Goal: Information Seeking & Learning: Check status

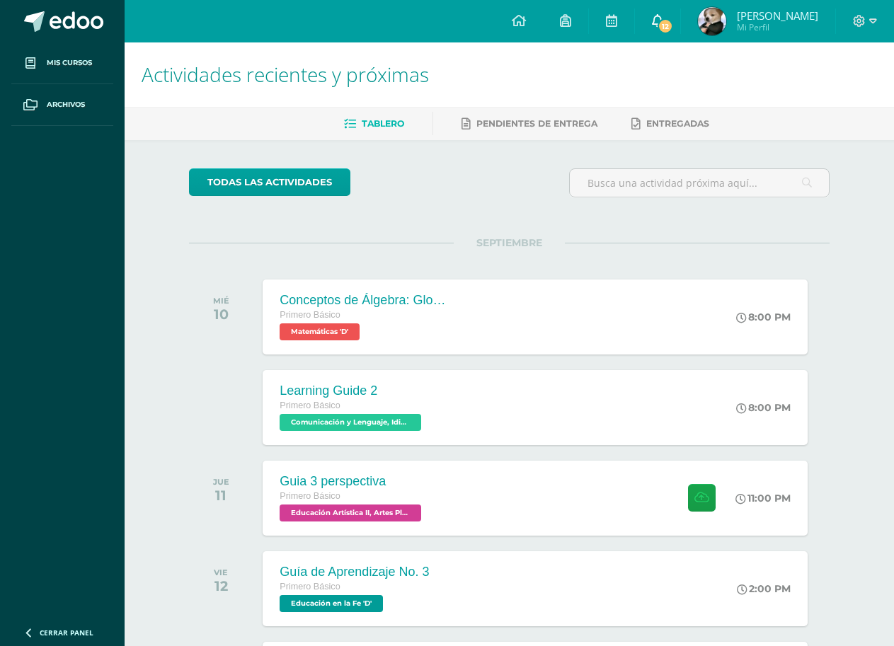
click at [671, 21] on link "12" at bounding box center [657, 21] width 45 height 42
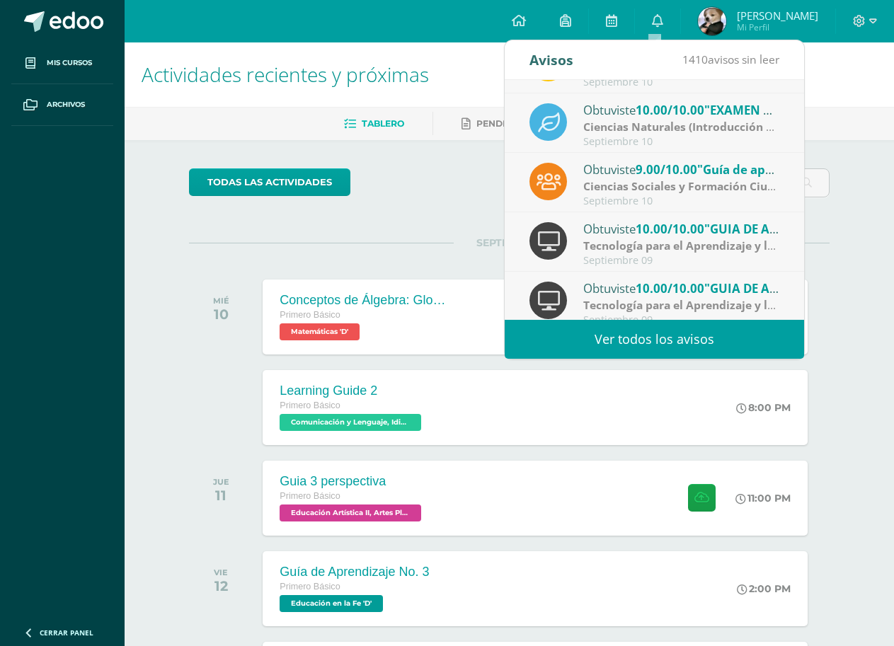
scroll to position [94, 0]
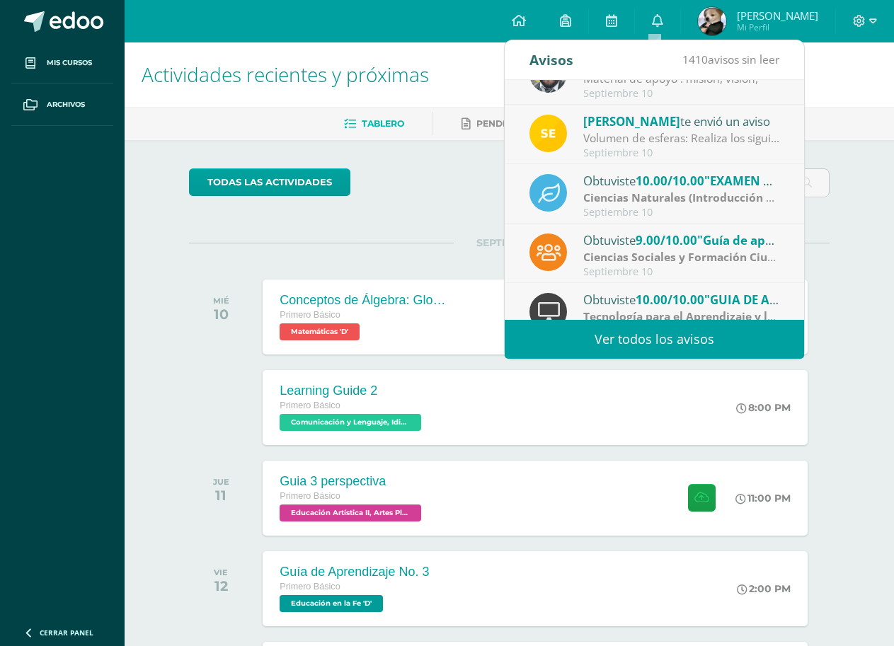
click at [714, 265] on div "Ciencias Sociales y Formación Ciudadana e Interculturalidad | Zona" at bounding box center [681, 257] width 197 height 16
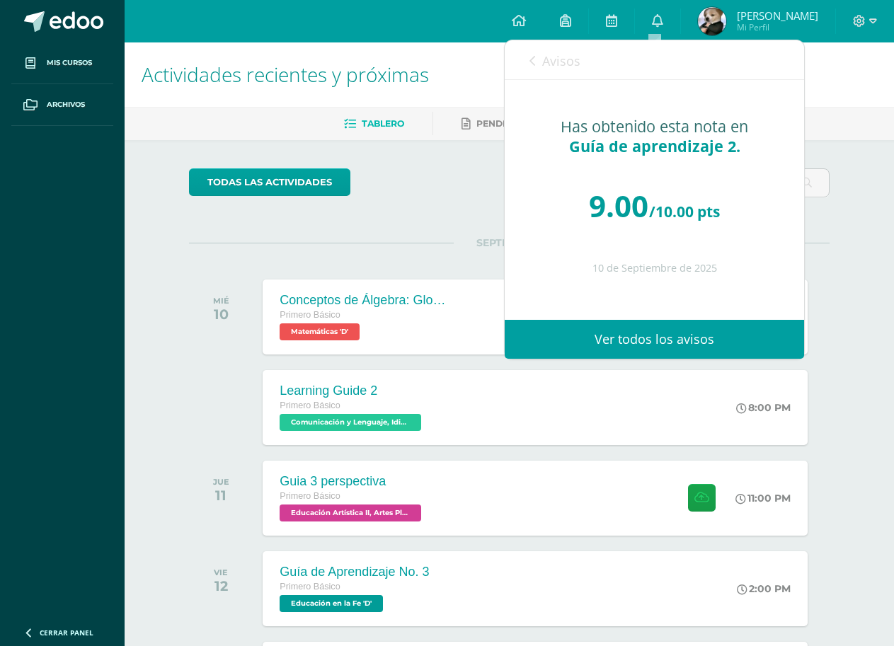
click at [564, 74] on link "Avisos" at bounding box center [554, 60] width 51 height 40
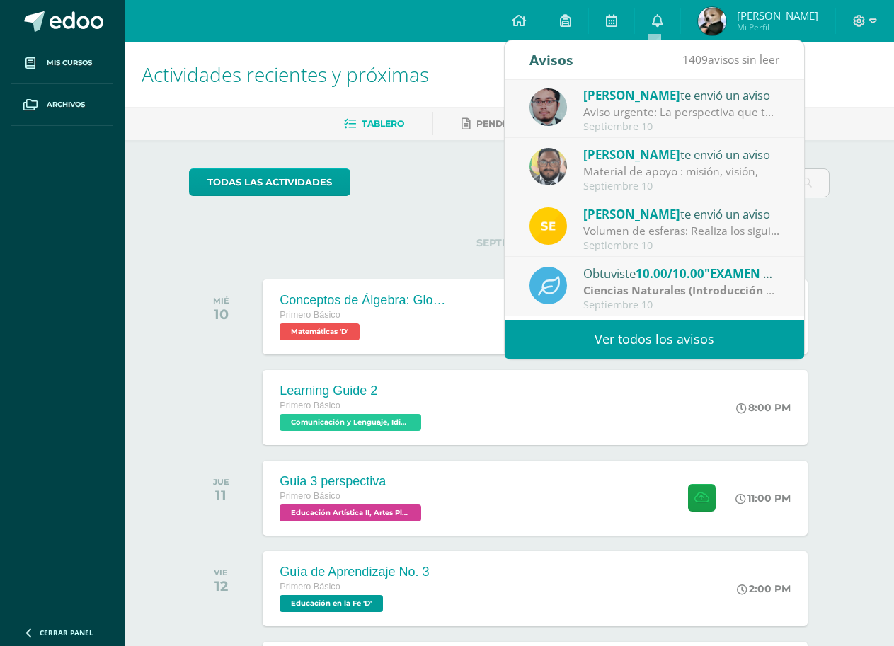
scroll to position [0, 0]
click at [728, 223] on div "Sergio te envió un aviso" at bounding box center [681, 215] width 197 height 18
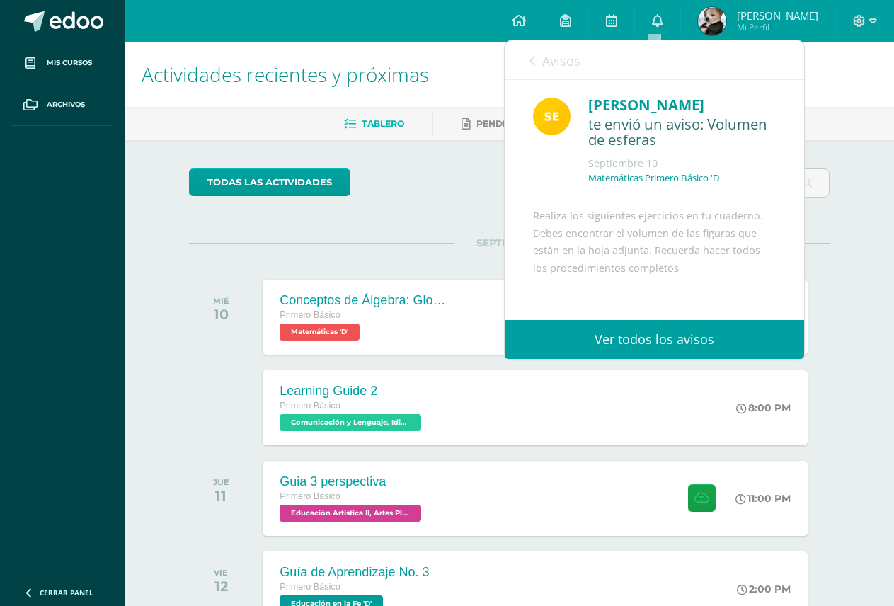
click at [540, 62] on link "Avisos" at bounding box center [554, 60] width 51 height 40
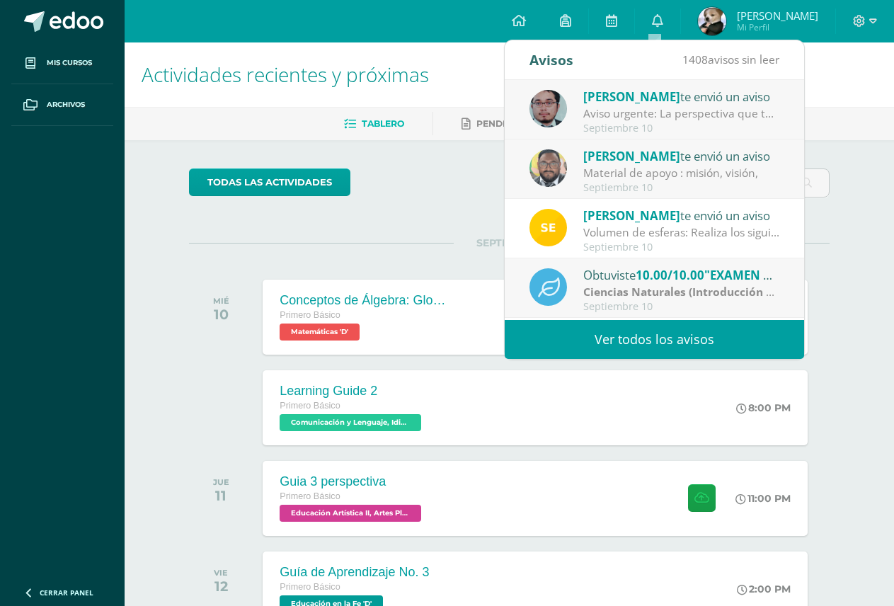
click at [670, 185] on div "Septiembre 10" at bounding box center [681, 188] width 197 height 12
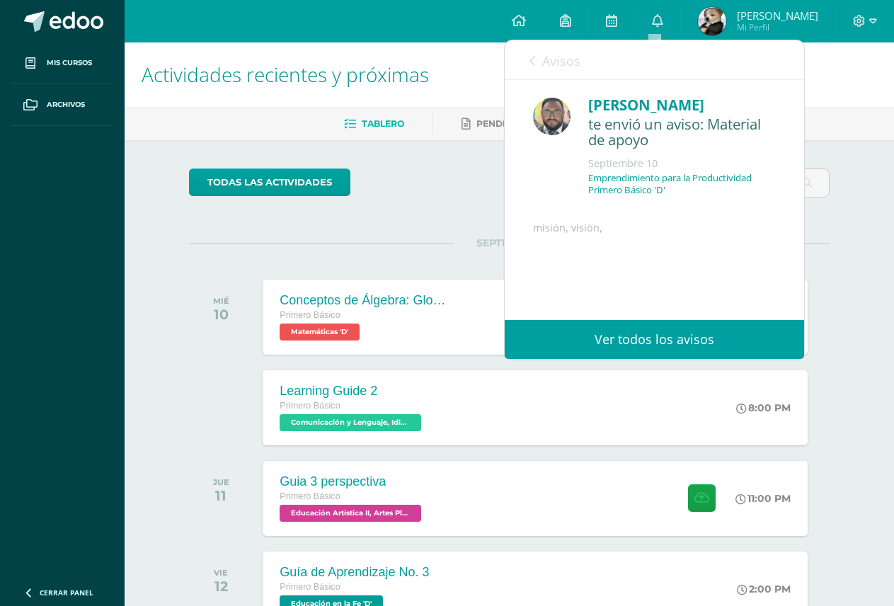
drag, startPoint x: 562, startPoint y: 65, endPoint x: 554, endPoint y: 57, distance: 11.5
click at [561, 64] on span "Avisos" at bounding box center [561, 60] width 38 height 17
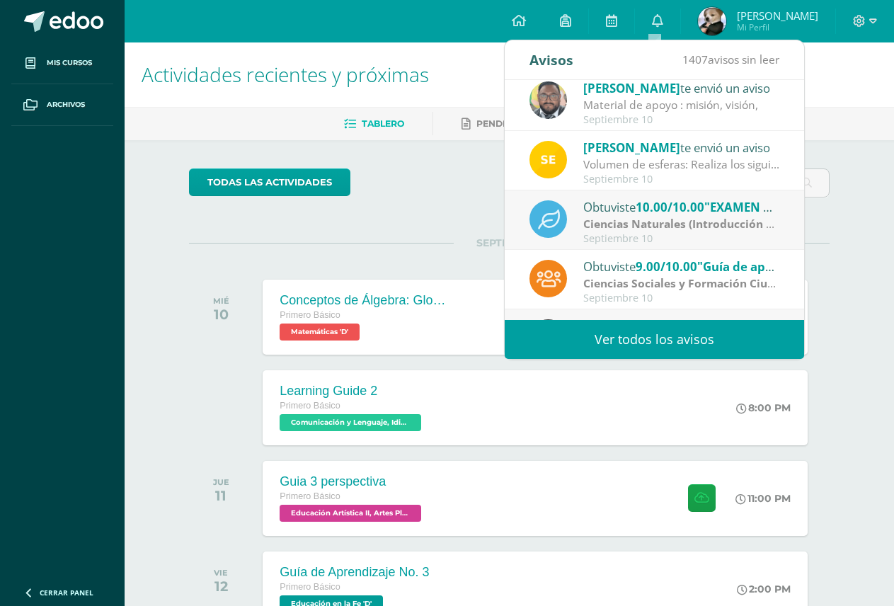
scroll to position [142, 0]
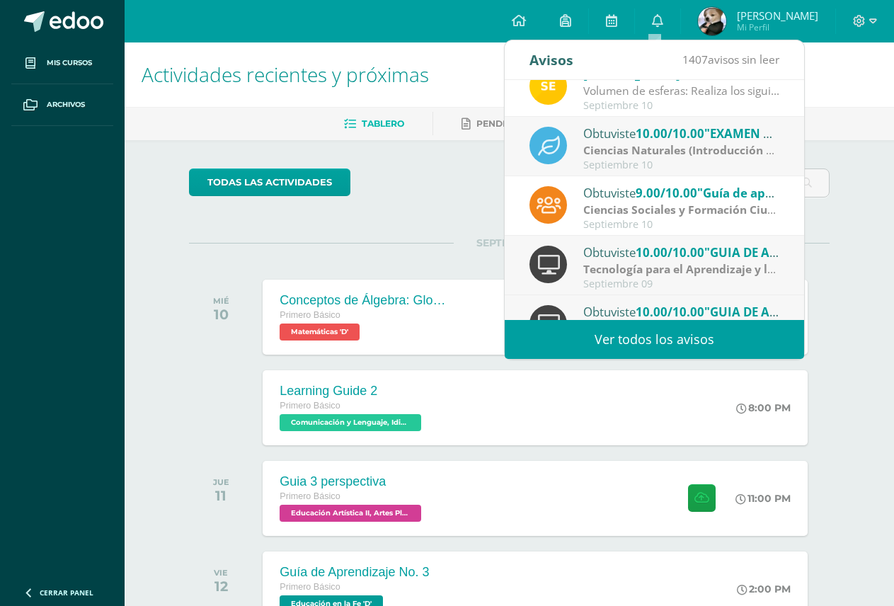
click at [721, 27] on img at bounding box center [712, 21] width 28 height 28
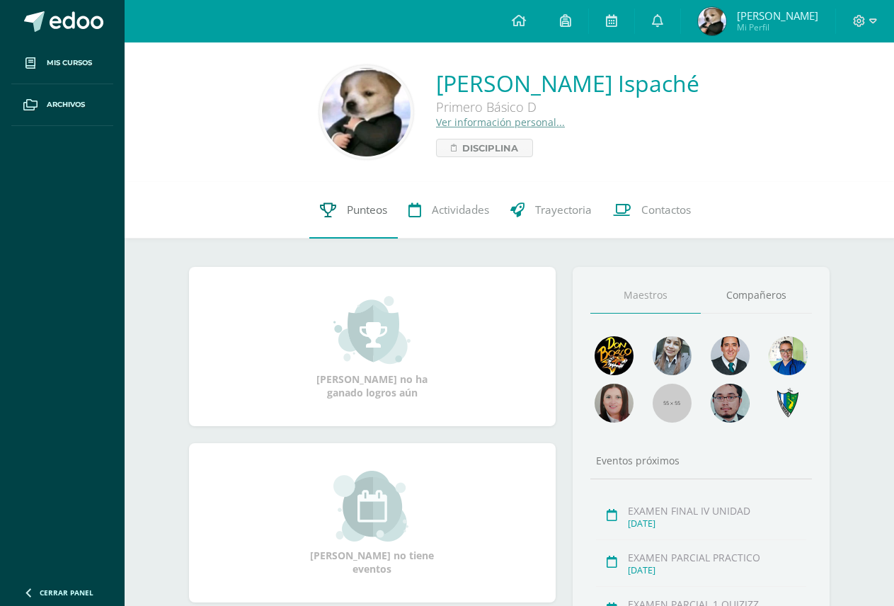
click at [380, 215] on span "Punteos" at bounding box center [367, 209] width 40 height 15
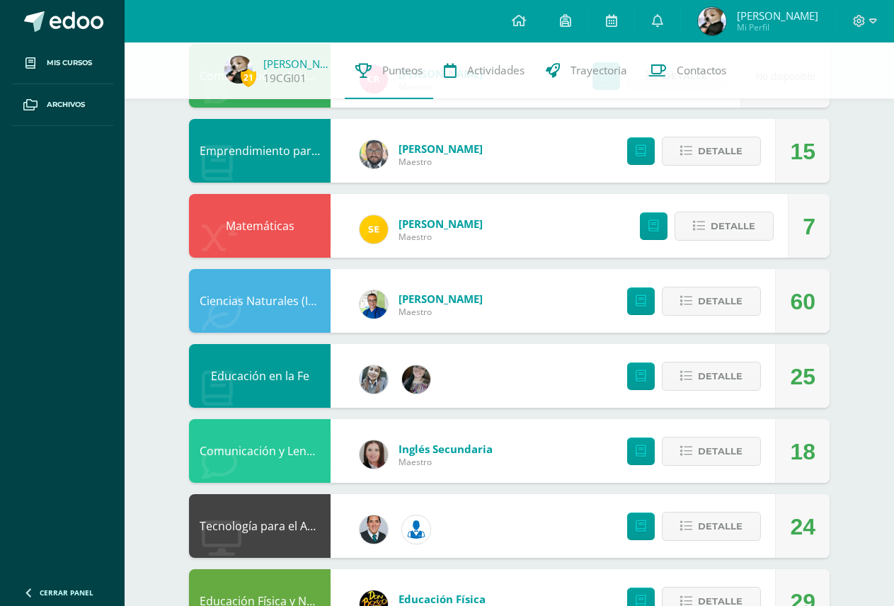
scroll to position [354, 0]
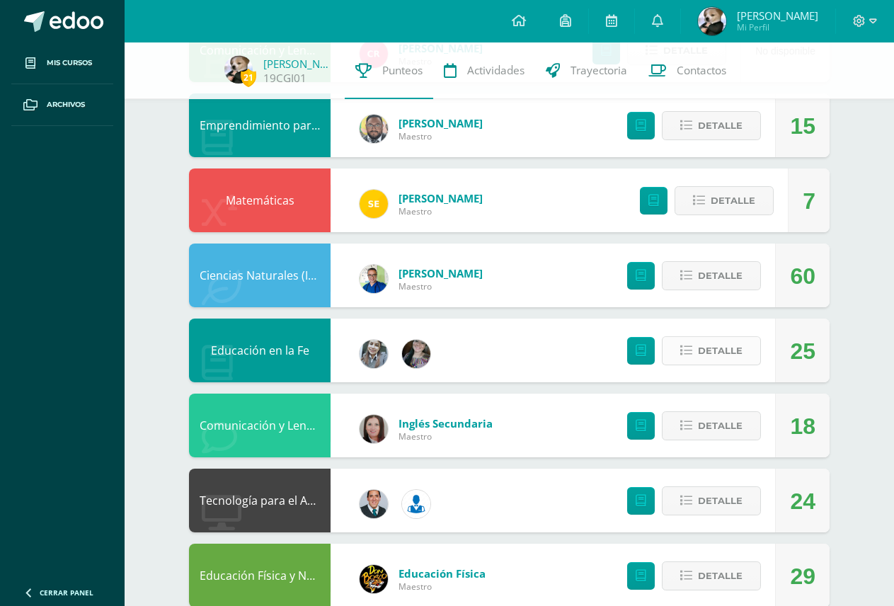
click at [730, 352] on span "Detalle" at bounding box center [720, 351] width 45 height 26
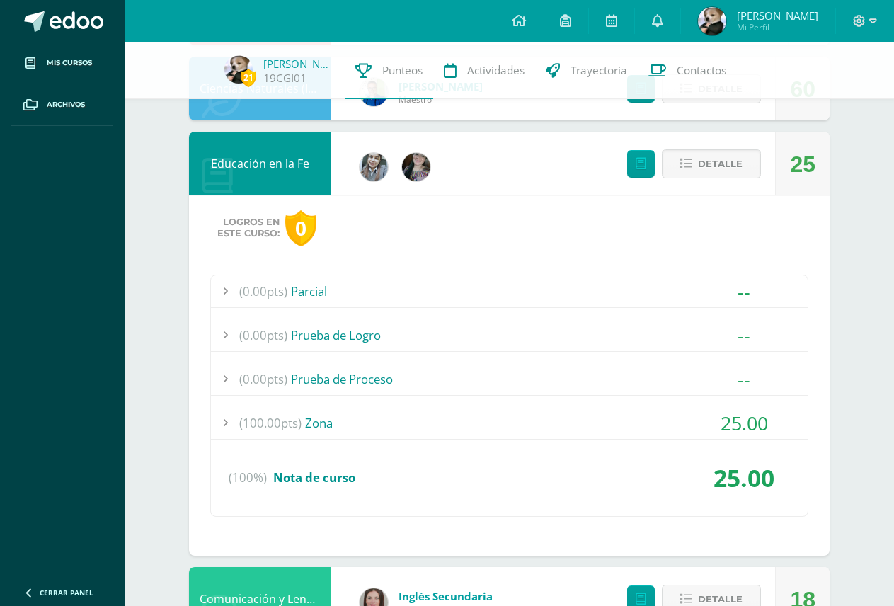
scroll to position [566, 0]
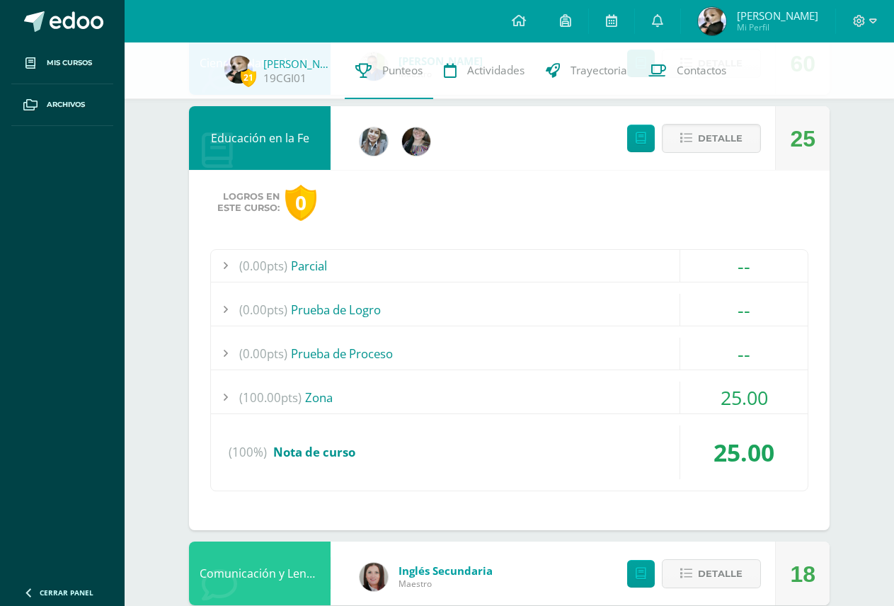
click at [341, 394] on div "(100.00pts) Zona" at bounding box center [509, 398] width 597 height 32
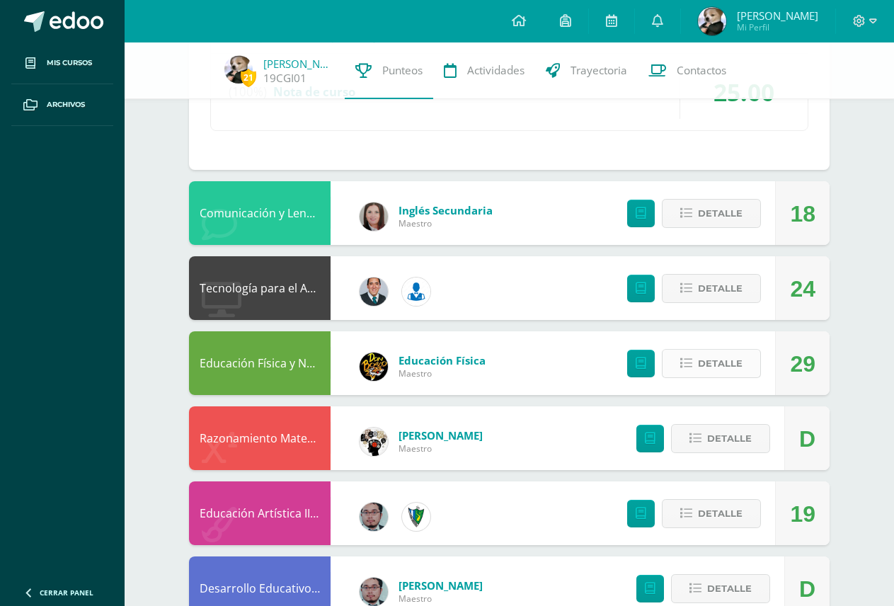
scroll to position [1203, 0]
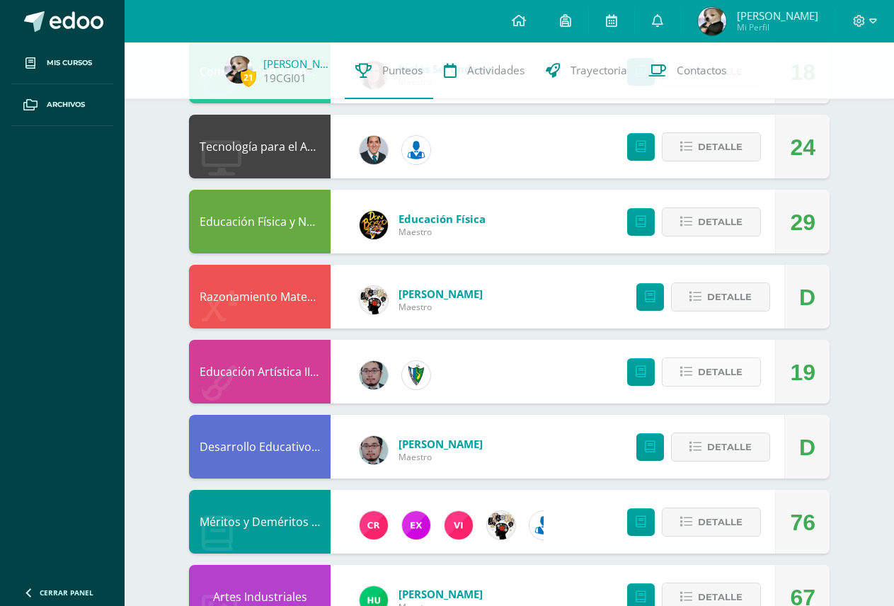
click at [714, 371] on span "Detalle" at bounding box center [720, 372] width 45 height 26
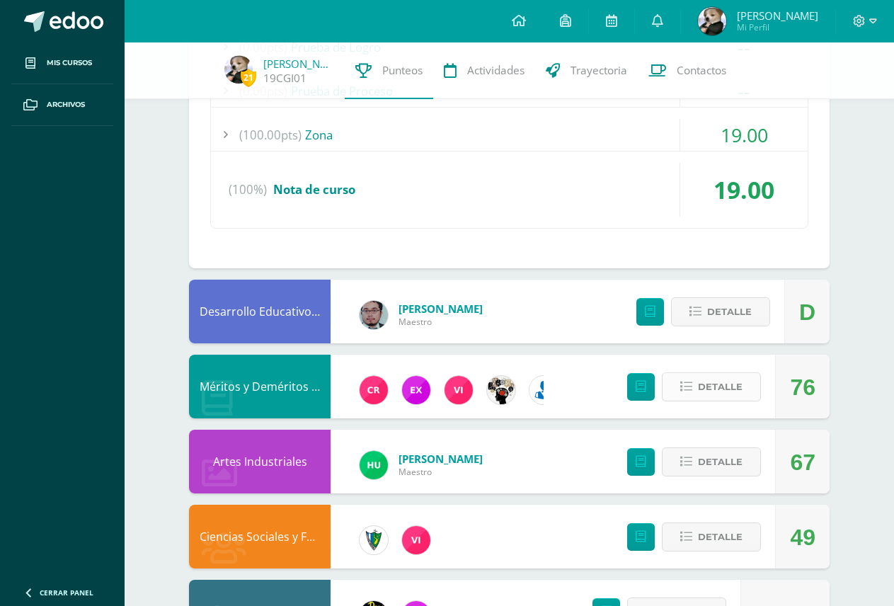
click at [722, 382] on span "Detalle" at bounding box center [720, 387] width 45 height 26
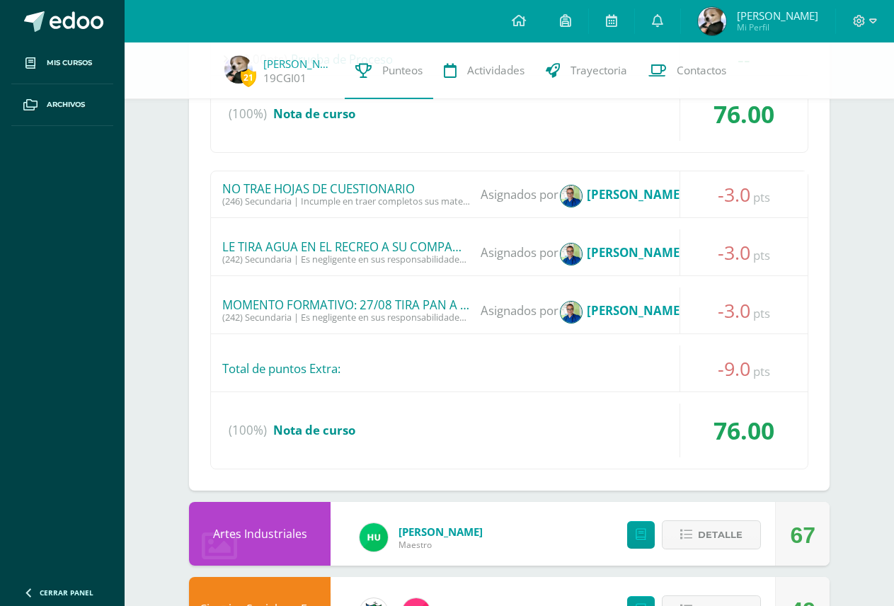
scroll to position [2260, 0]
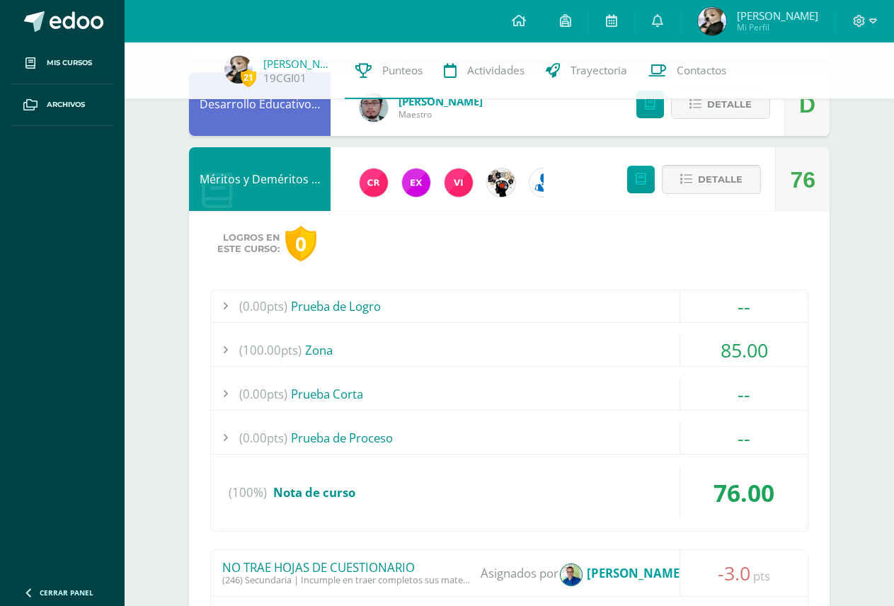
click at [733, 176] on span "Detalle" at bounding box center [720, 179] width 45 height 26
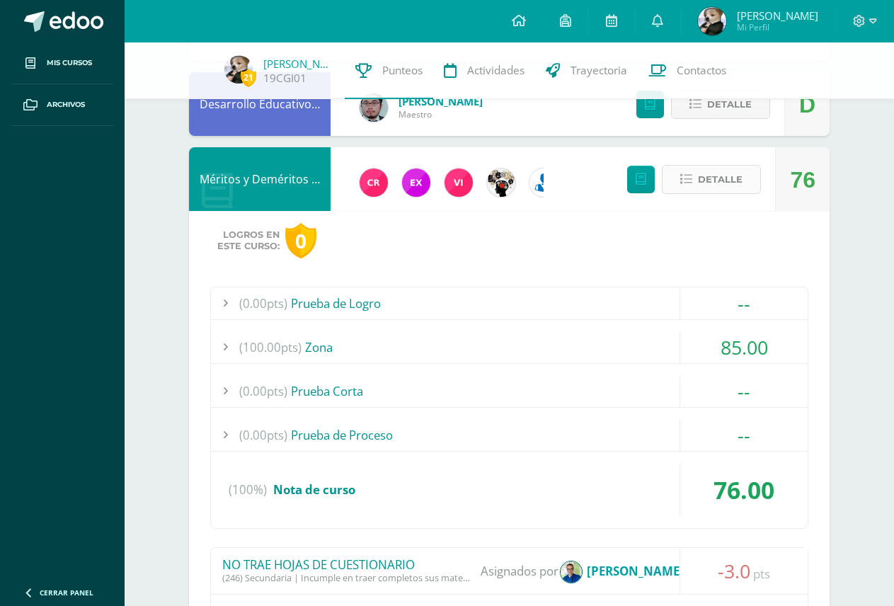
scroll to position [1765, 0]
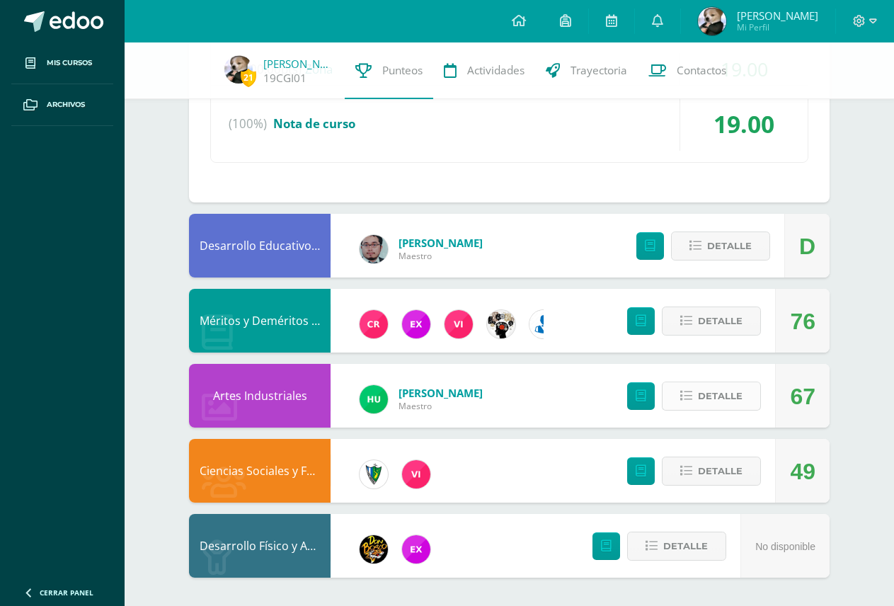
click at [713, 389] on span "Detalle" at bounding box center [720, 396] width 45 height 26
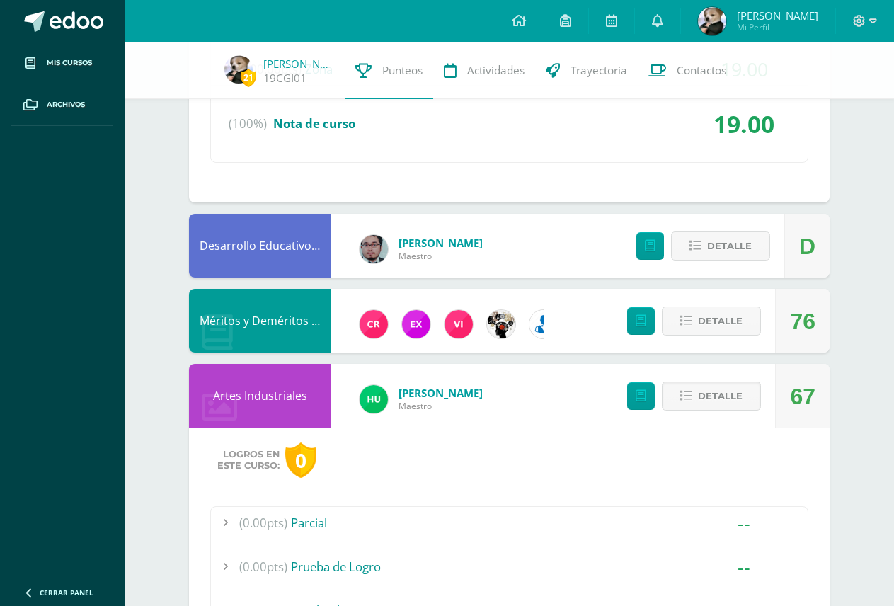
scroll to position [1906, 0]
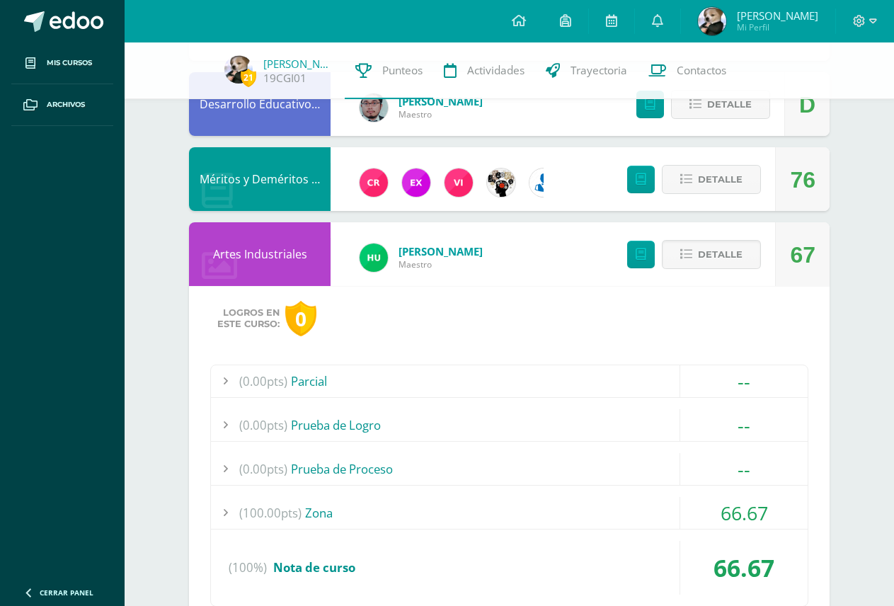
click at [361, 431] on div "(0.00pts) Prueba de Logro" at bounding box center [509, 425] width 597 height 32
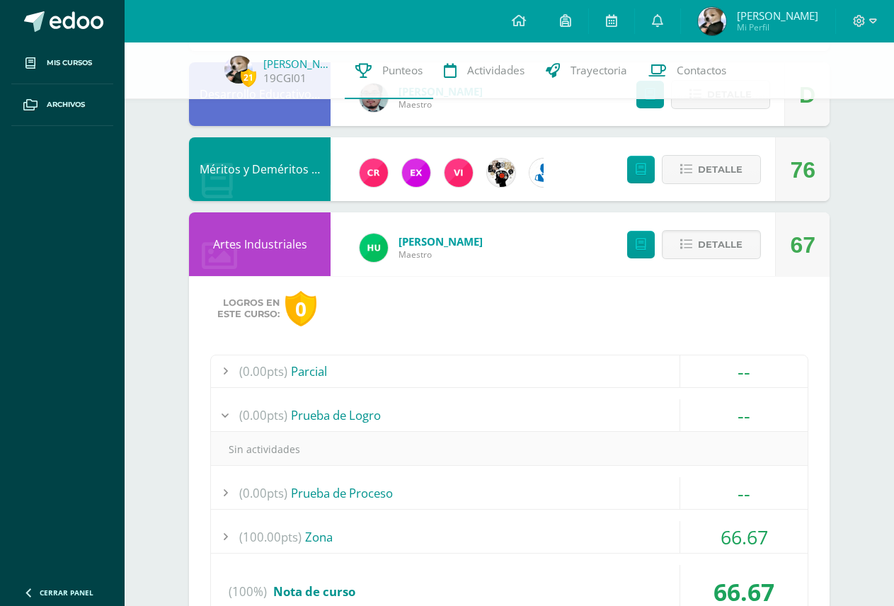
scroll to position [1983, 0]
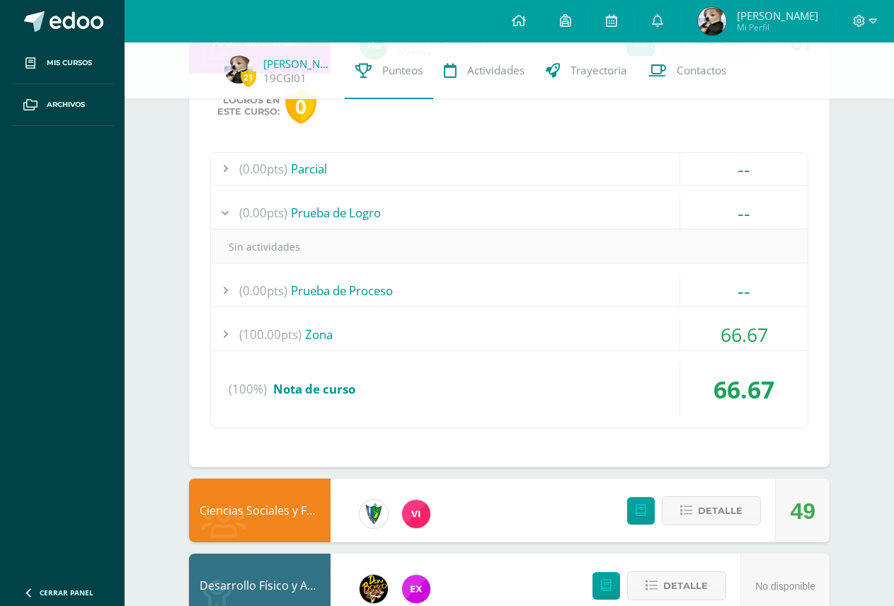
click at [337, 339] on div "(100.00pts) Zona" at bounding box center [509, 335] width 597 height 32
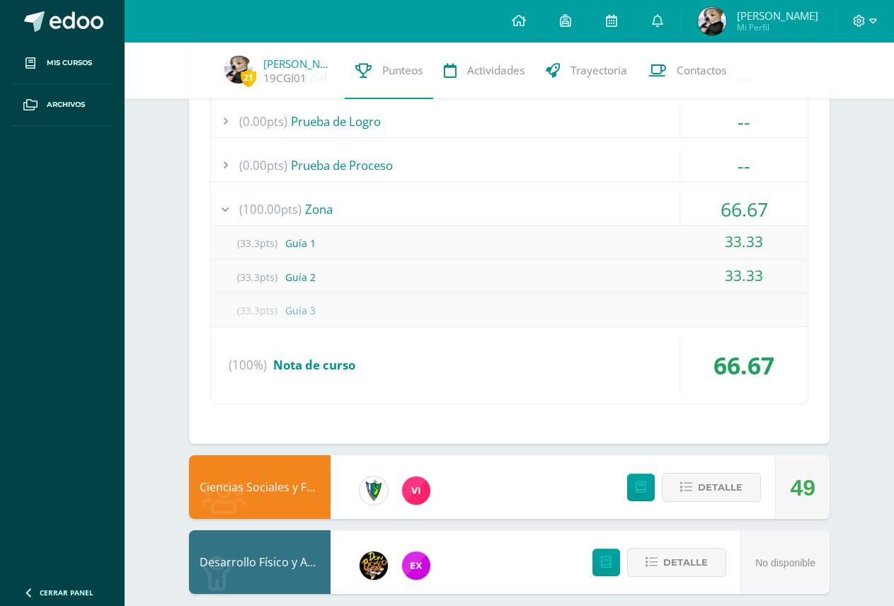
scroll to position [2091, 0]
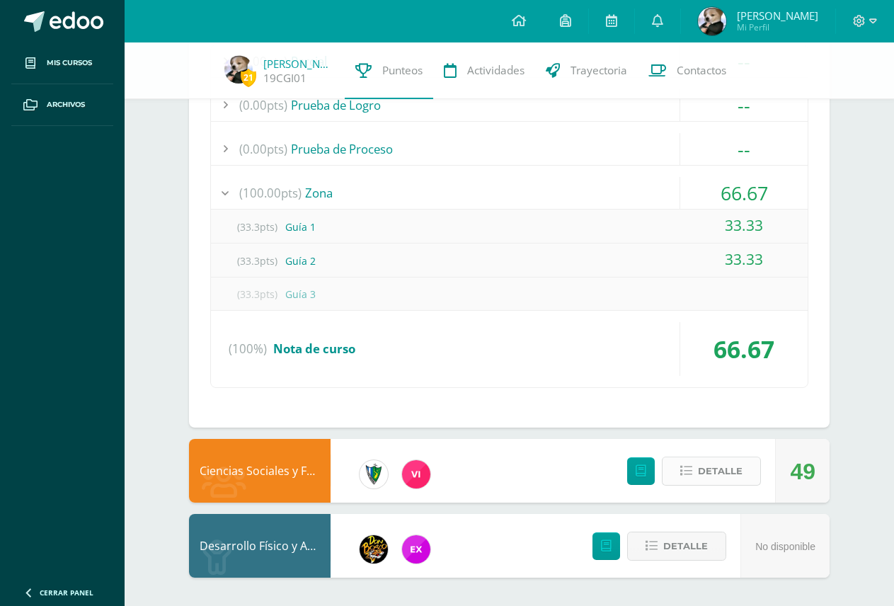
click at [699, 482] on span "Detalle" at bounding box center [720, 471] width 45 height 26
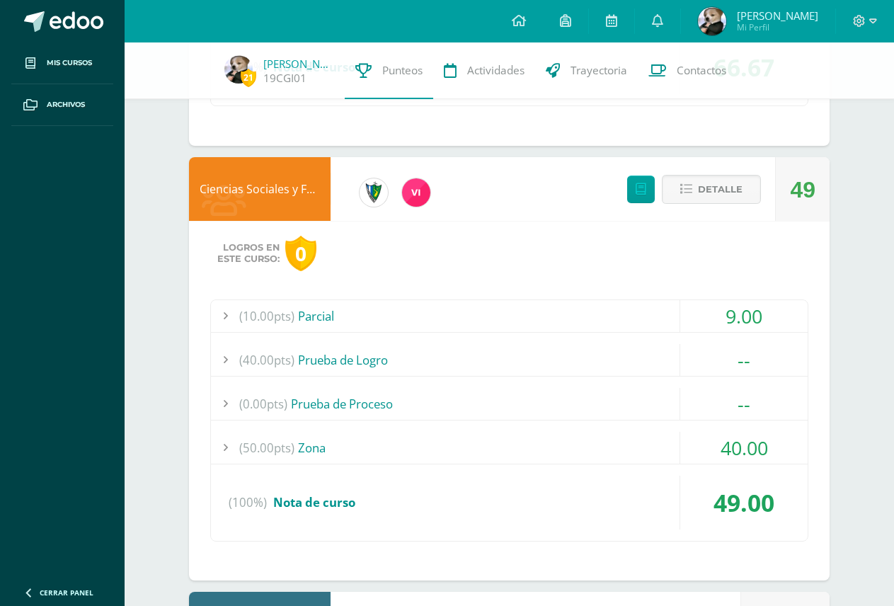
scroll to position [2374, 0]
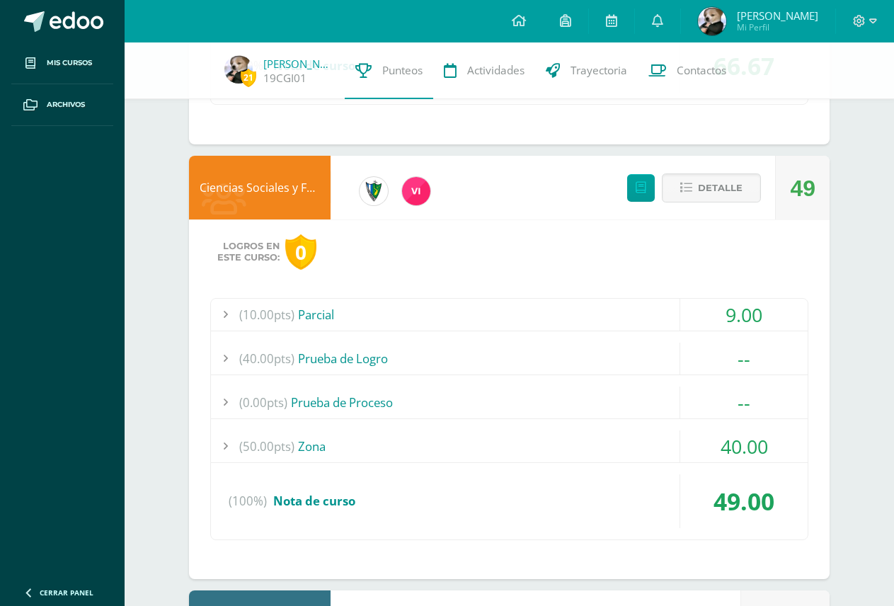
click at [355, 350] on div "(40.00pts) Prueba de Logro" at bounding box center [509, 359] width 597 height 32
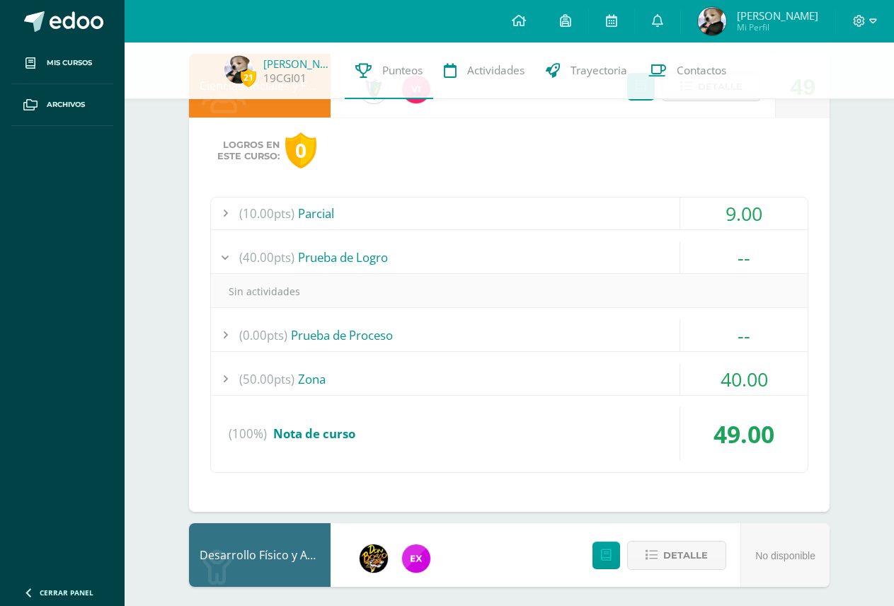
click at [414, 379] on div "(50.00pts) Zona" at bounding box center [509, 379] width 597 height 32
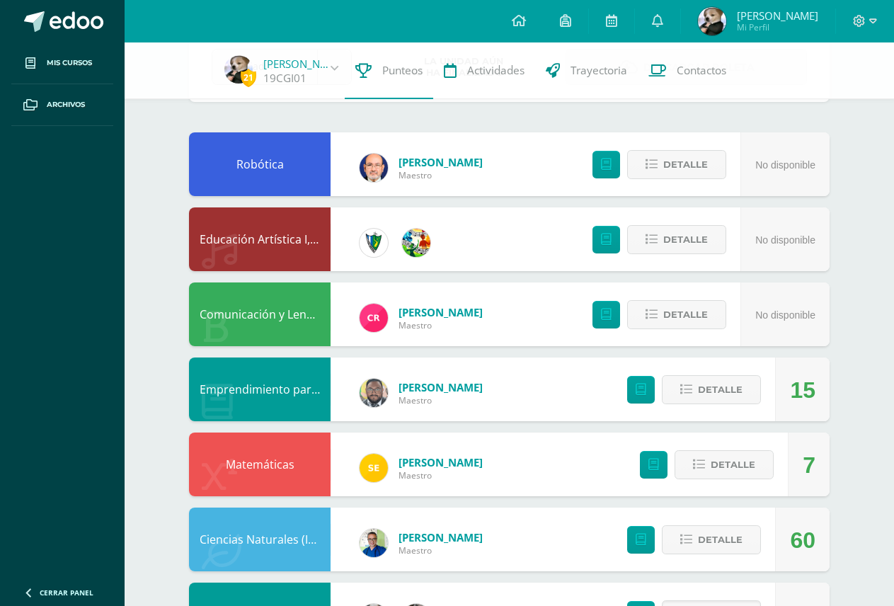
scroll to position [152, 0]
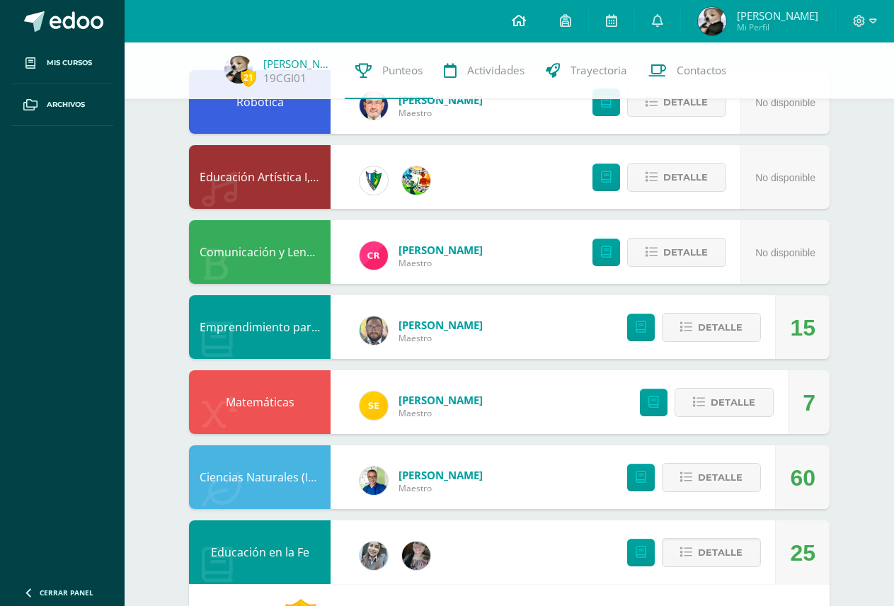
click at [529, 22] on link at bounding box center [519, 21] width 48 height 42
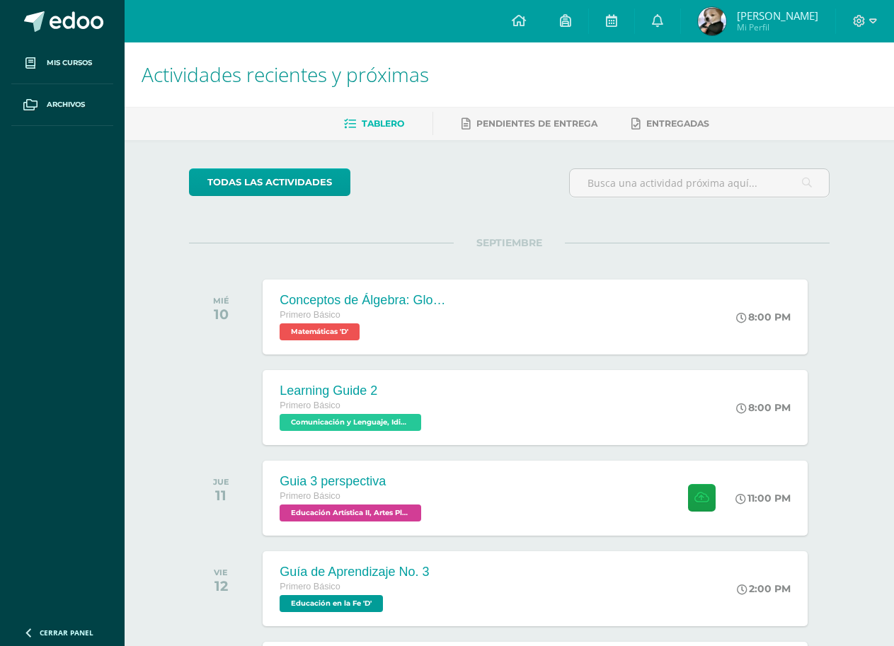
click at [0, 462] on ul "Mis cursos Archivos" at bounding box center [62, 328] width 125 height 573
click at [647, 18] on link "1" at bounding box center [657, 21] width 45 height 42
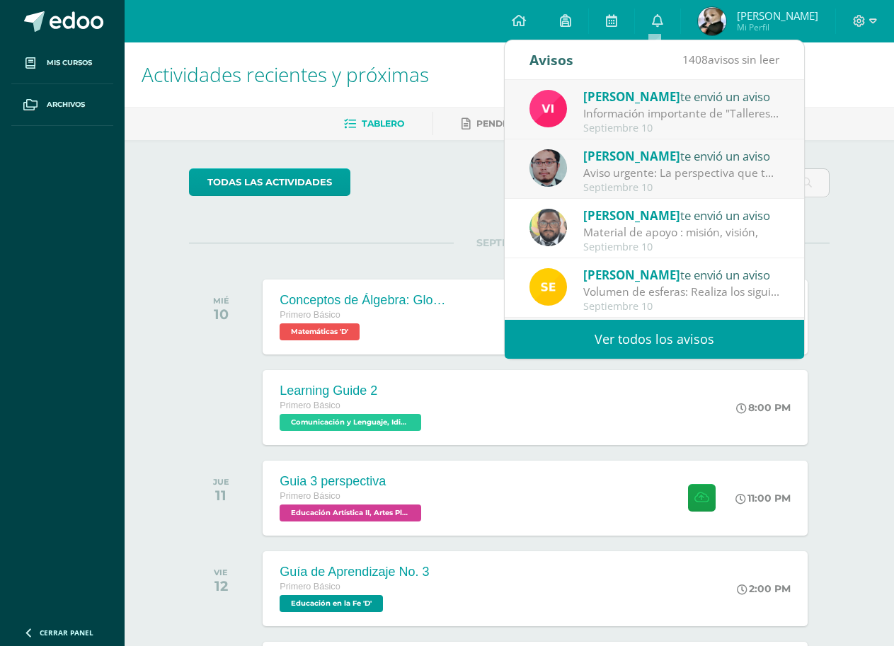
click at [676, 147] on div "Oscar Paz te envió un aviso" at bounding box center [681, 156] width 197 height 18
click at [676, 113] on div "Vivian te envió un aviso Información importante de "Talleres".: Buenas tardes e…" at bounding box center [804, 200] width 599 height 240
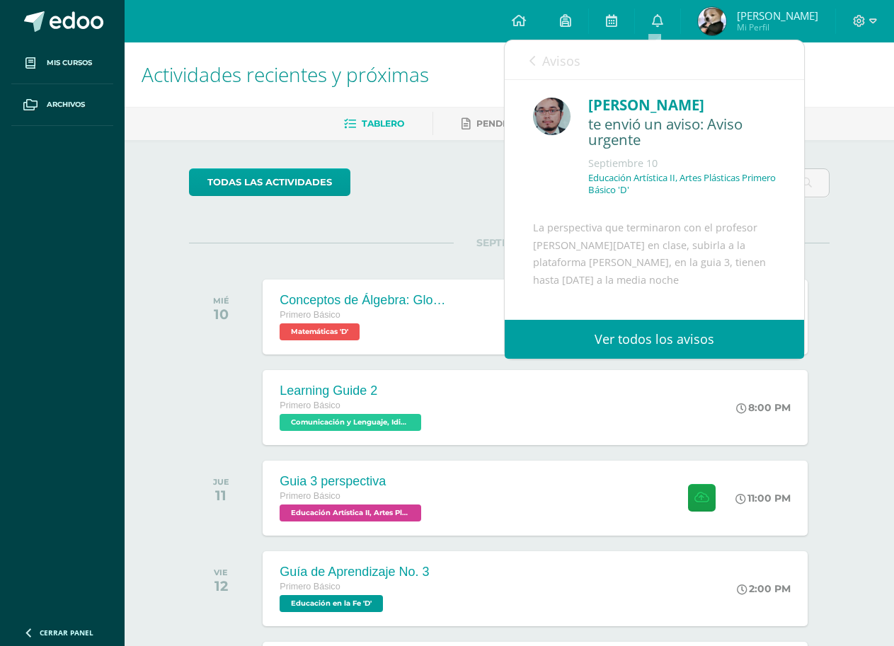
click at [507, 64] on div "Avisos 1407 avisos sin leer Avisos" at bounding box center [654, 60] width 299 height 40
click at [538, 60] on link "Avisos" at bounding box center [554, 60] width 51 height 40
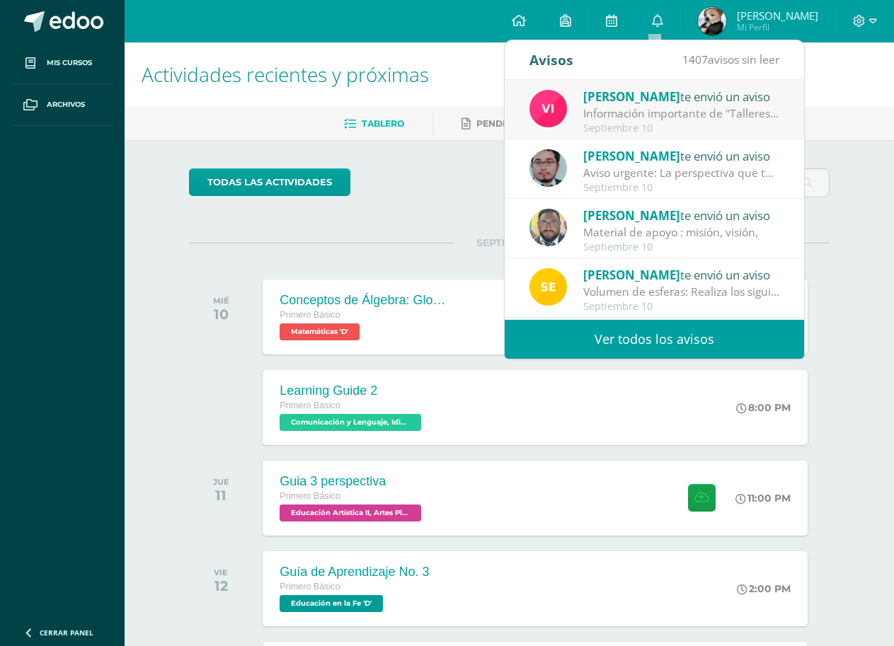
click at [618, 100] on span "[PERSON_NAME]" at bounding box center [631, 96] width 97 height 16
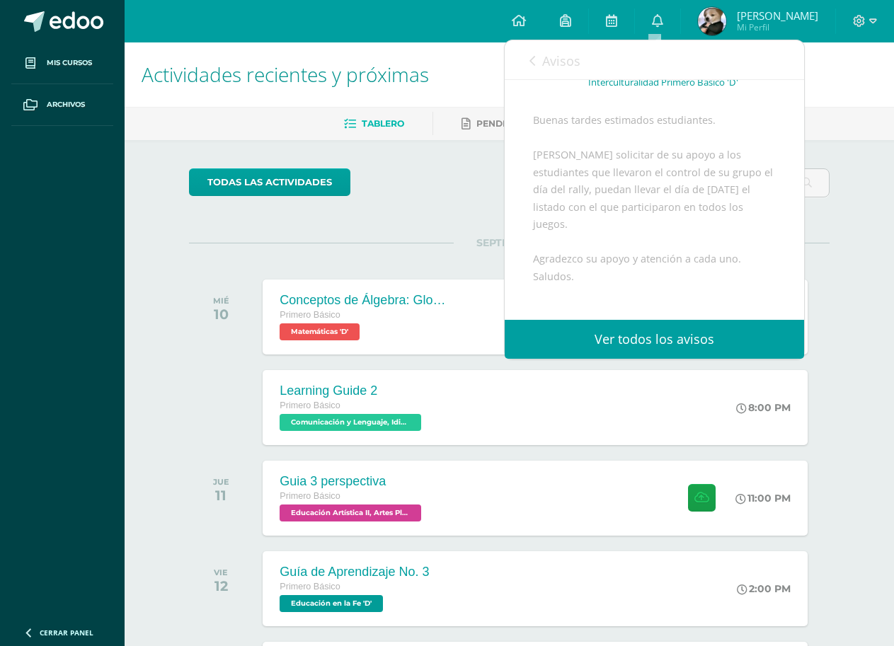
scroll to position [142, 0]
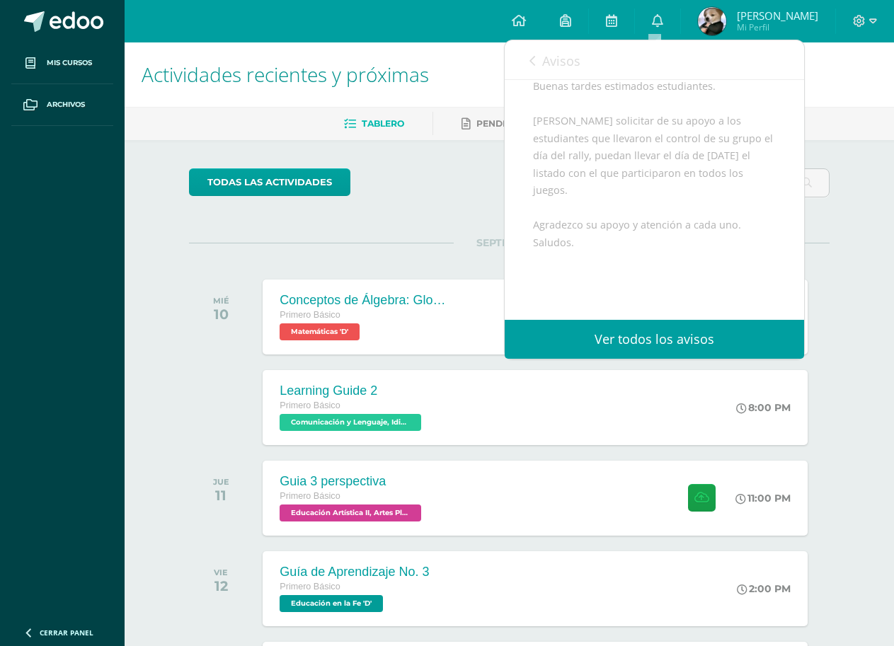
click at [705, 21] on img at bounding box center [712, 21] width 28 height 28
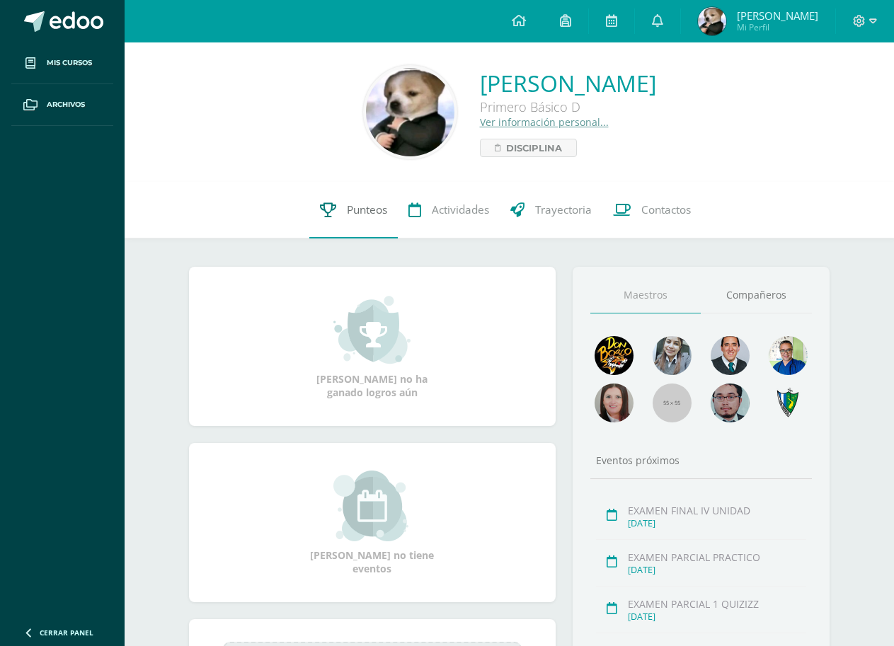
click at [372, 202] on link "Punteos" at bounding box center [353, 210] width 88 height 57
drag, startPoint x: 214, startPoint y: 151, endPoint x: 204, endPoint y: 146, distance: 11.1
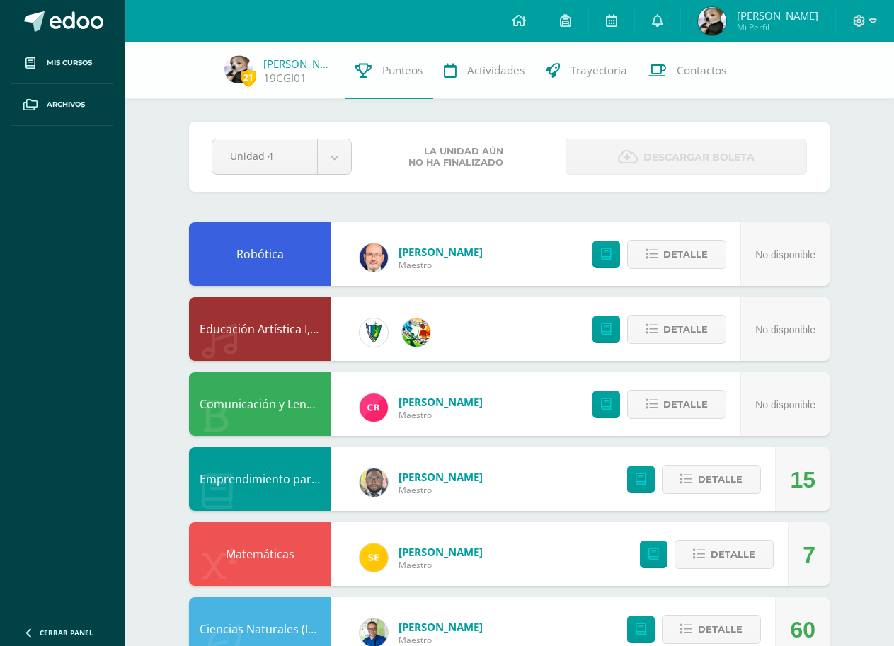
drag, startPoint x: 0, startPoint y: 0, endPoint x: 200, endPoint y: 143, distance: 245.5
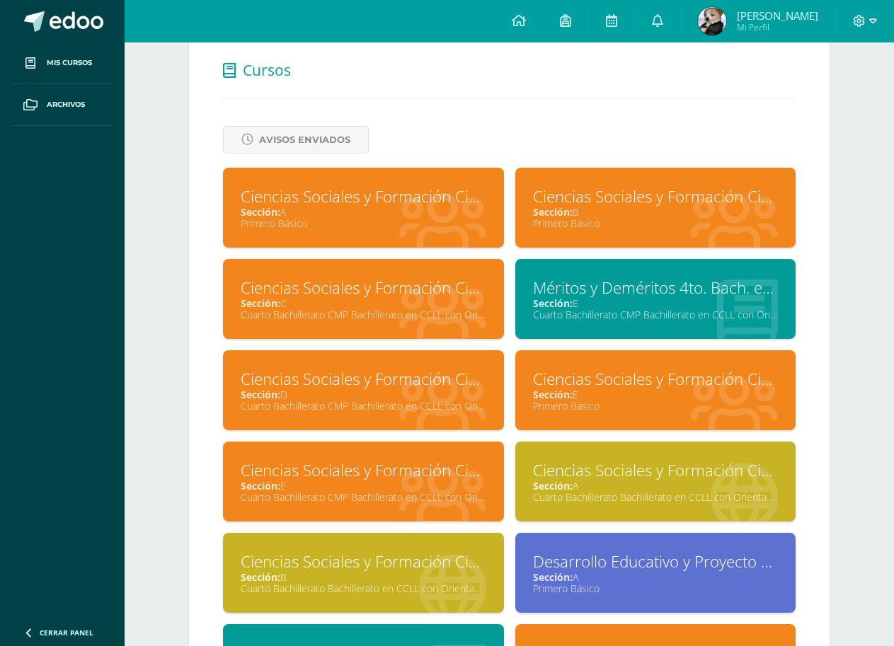
scroll to position [441, 0]
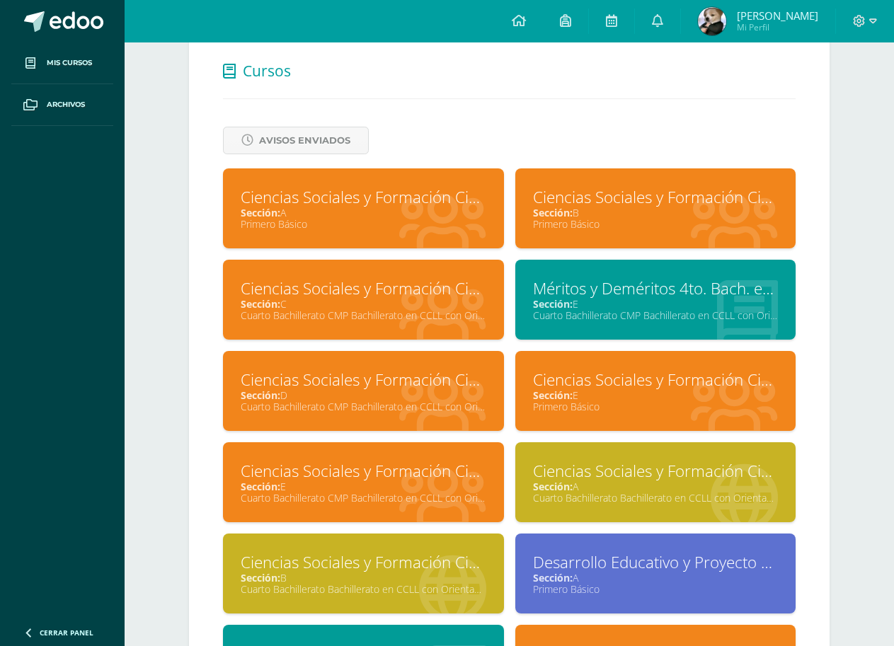
click at [583, 307] on div "Sección: E" at bounding box center [656, 303] width 246 height 13
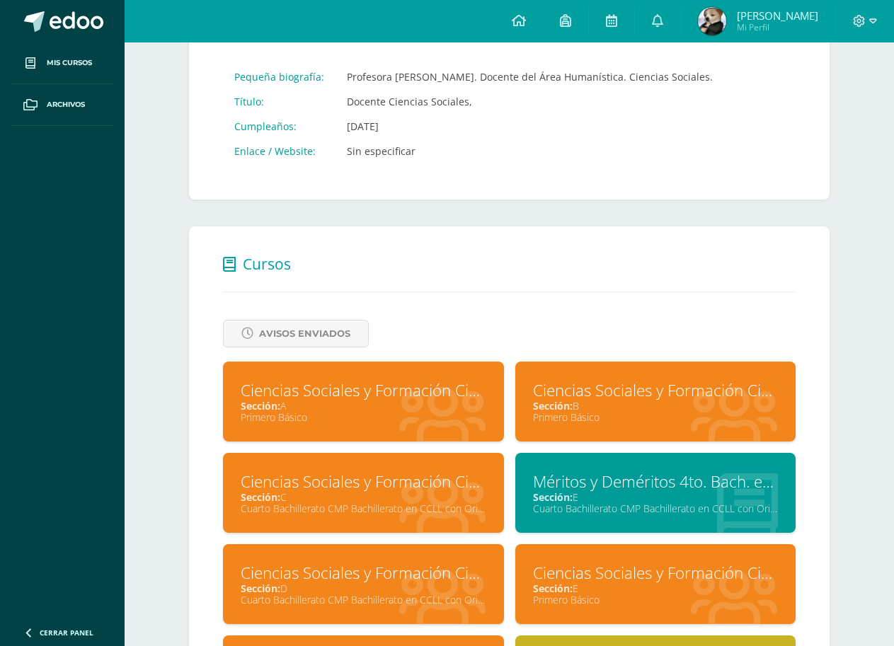
scroll to position [229, 0]
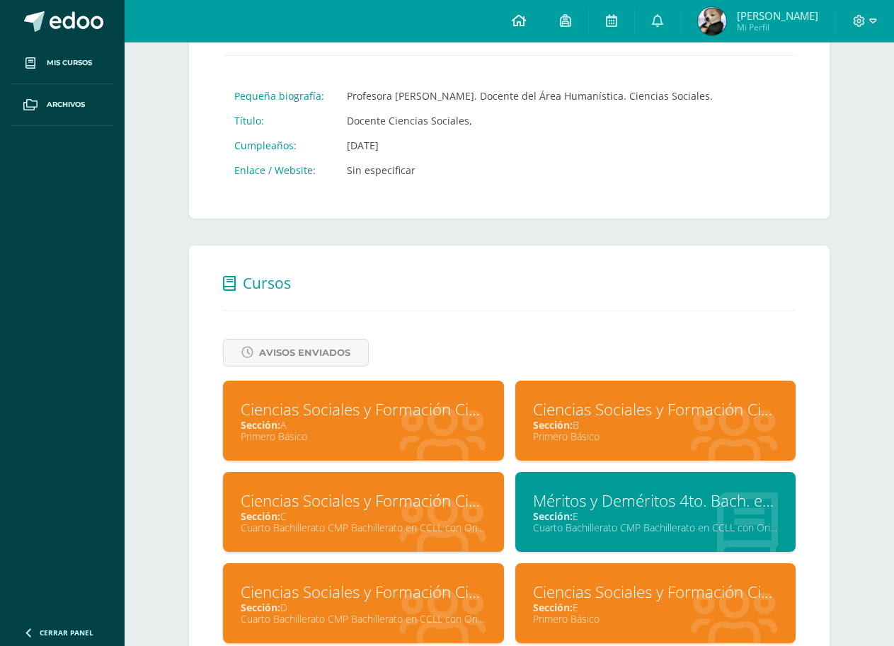
click at [521, 35] on link at bounding box center [519, 21] width 48 height 42
